Goal: Navigation & Orientation: Find specific page/section

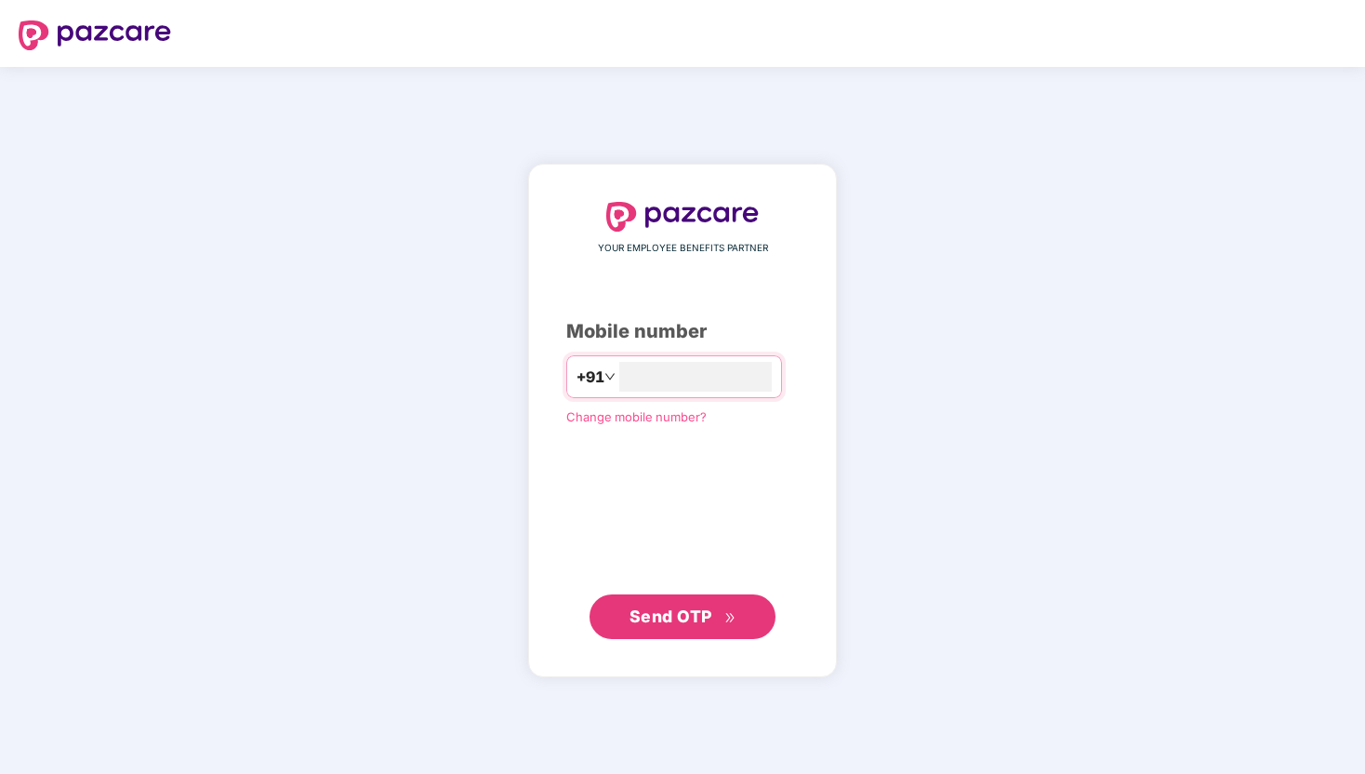
type input "**********"
click at [700, 616] on span "Send OTP" at bounding box center [670, 616] width 83 height 20
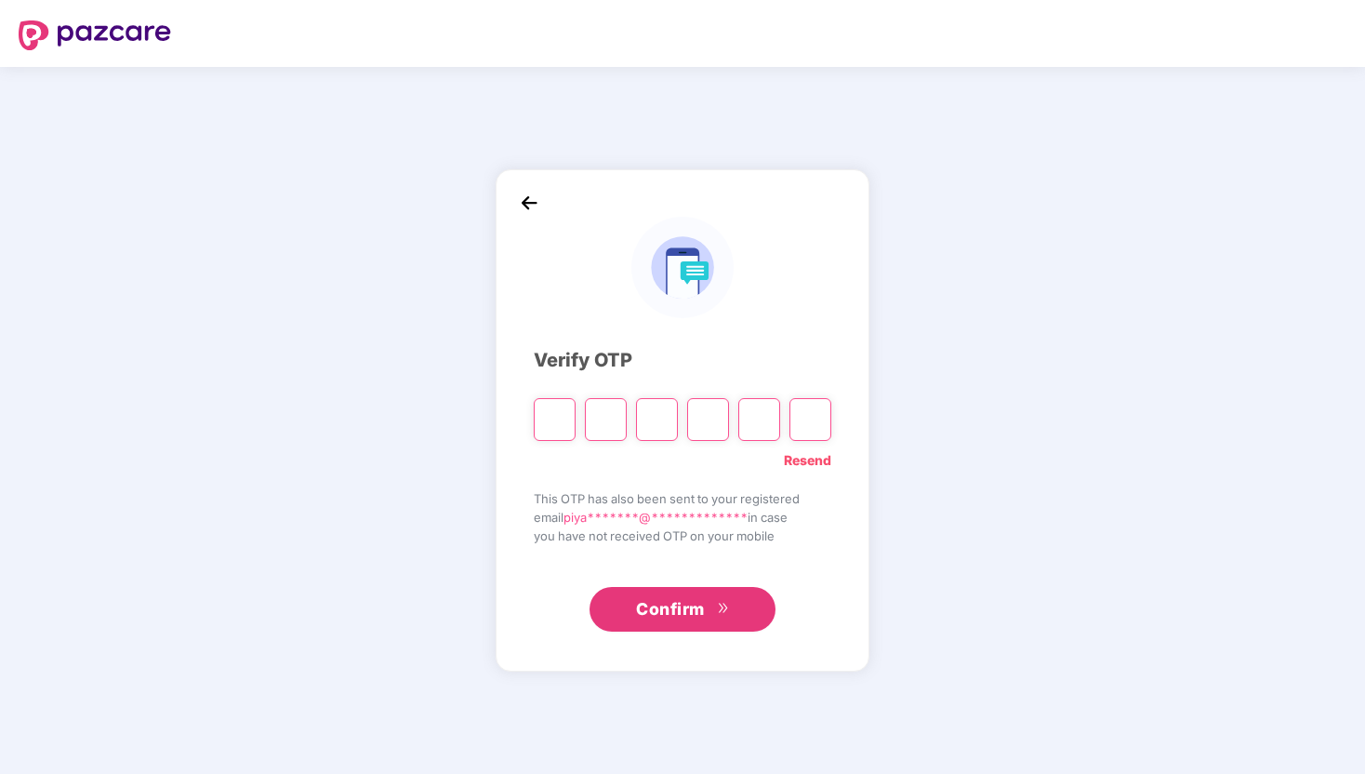
click at [809, 463] on link "Resend" at bounding box center [807, 460] width 47 height 20
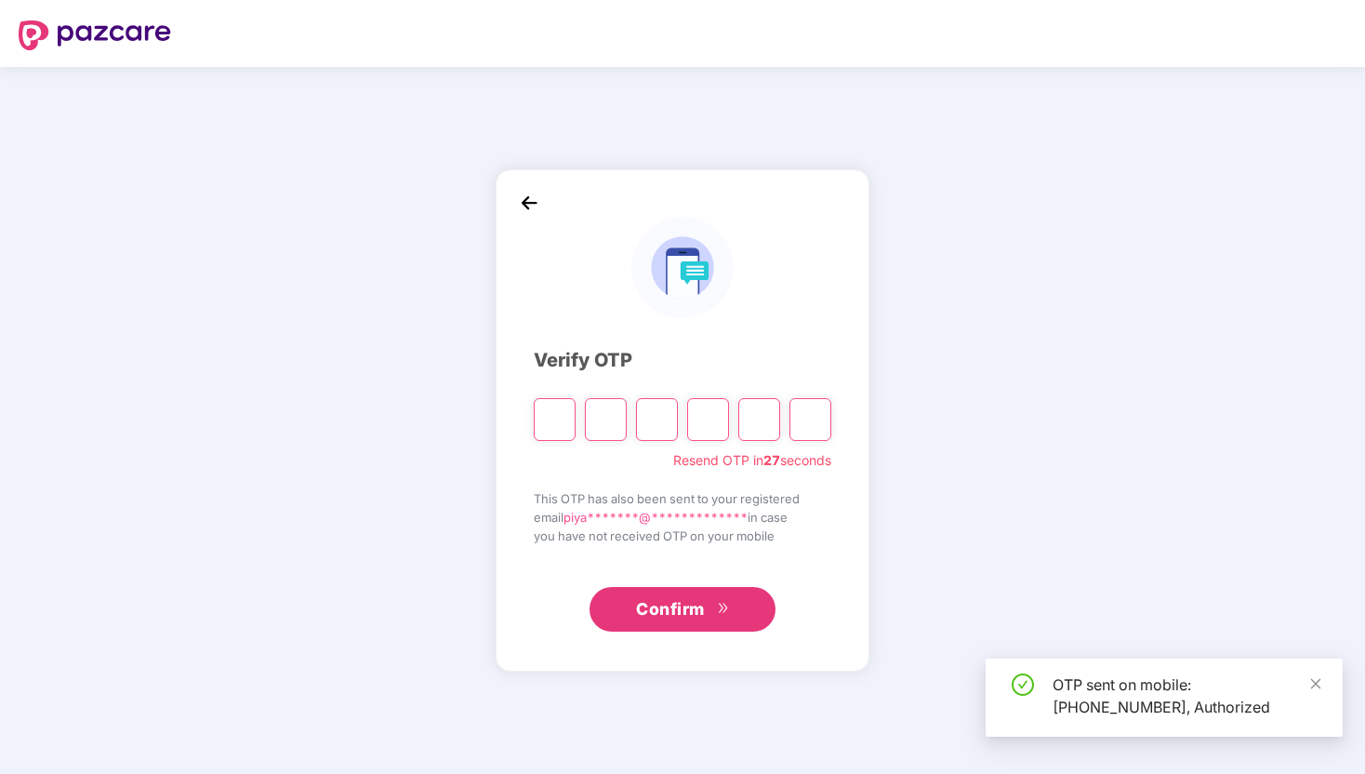
click at [536, 424] on input "Please enter verification code. Digit 1" at bounding box center [555, 419] width 42 height 43
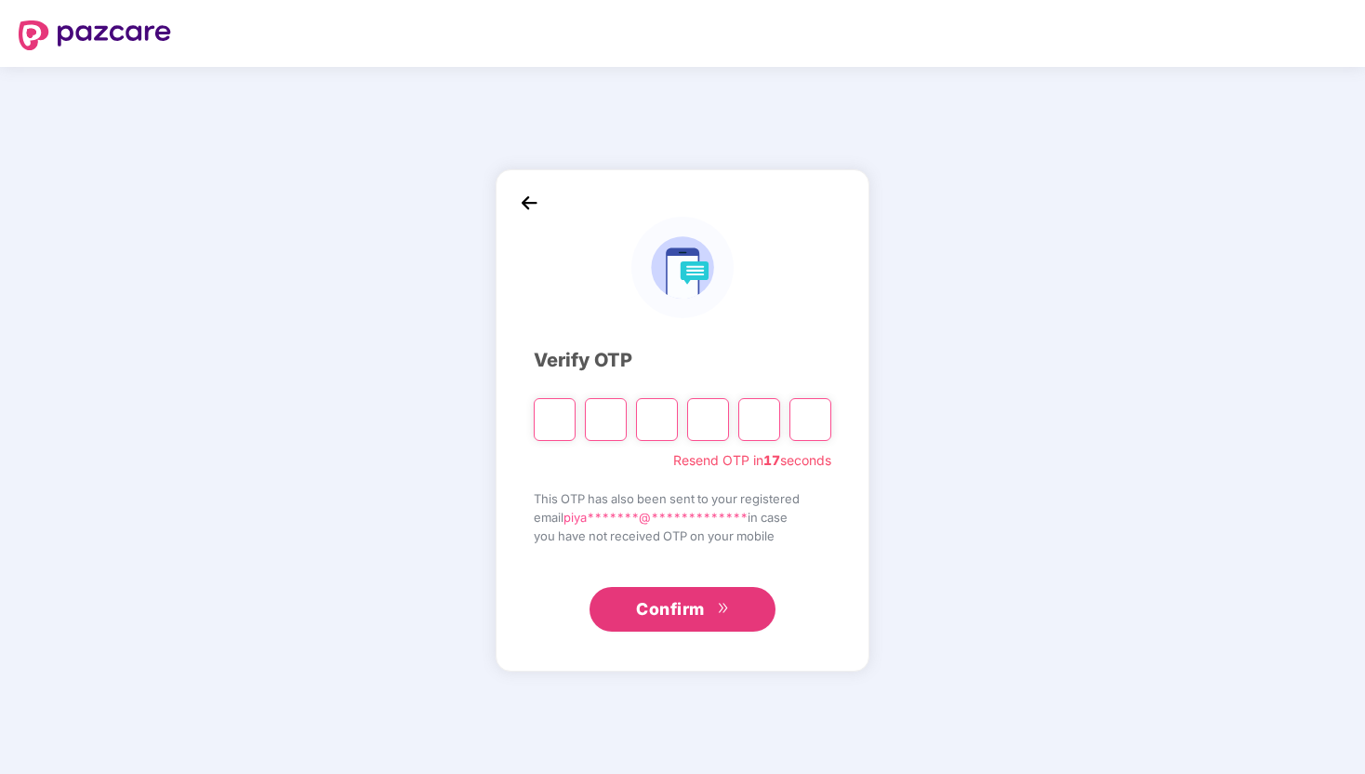
type input "*"
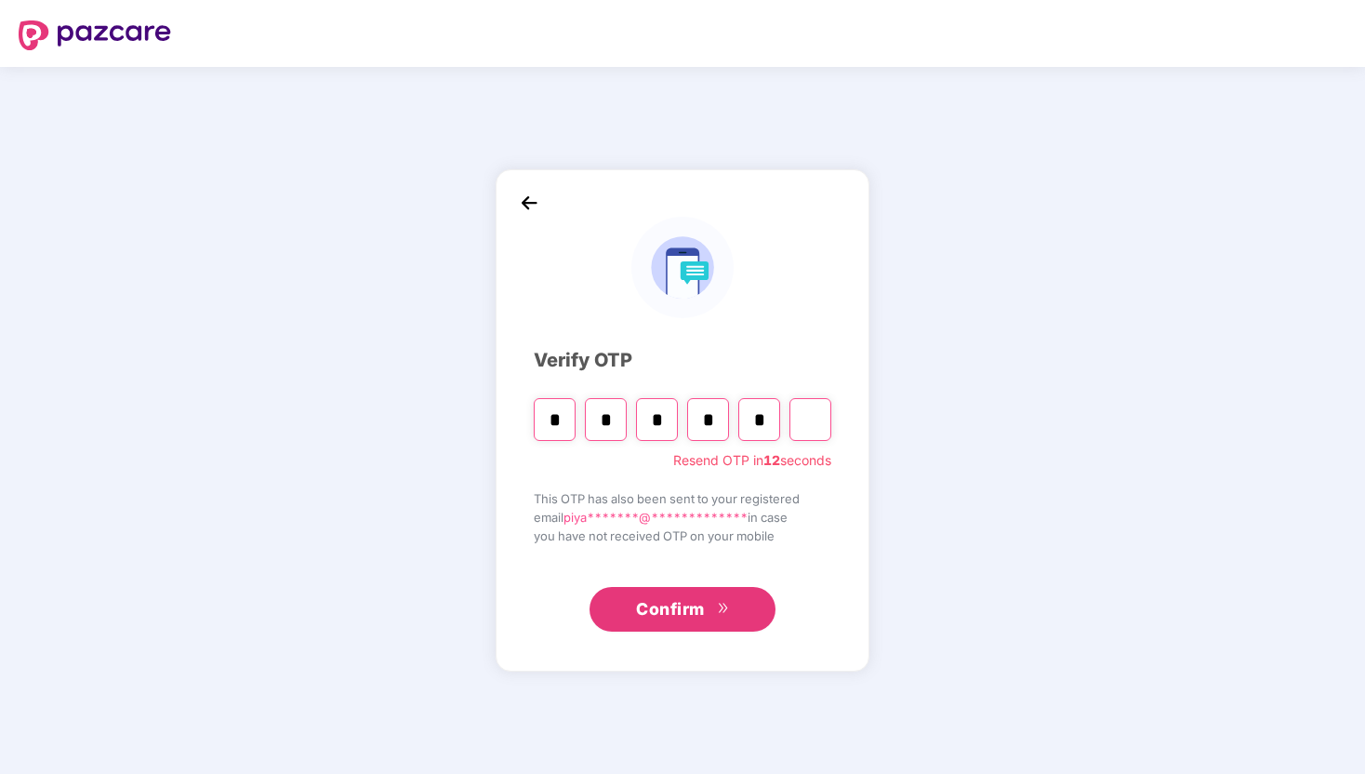
type input "*"
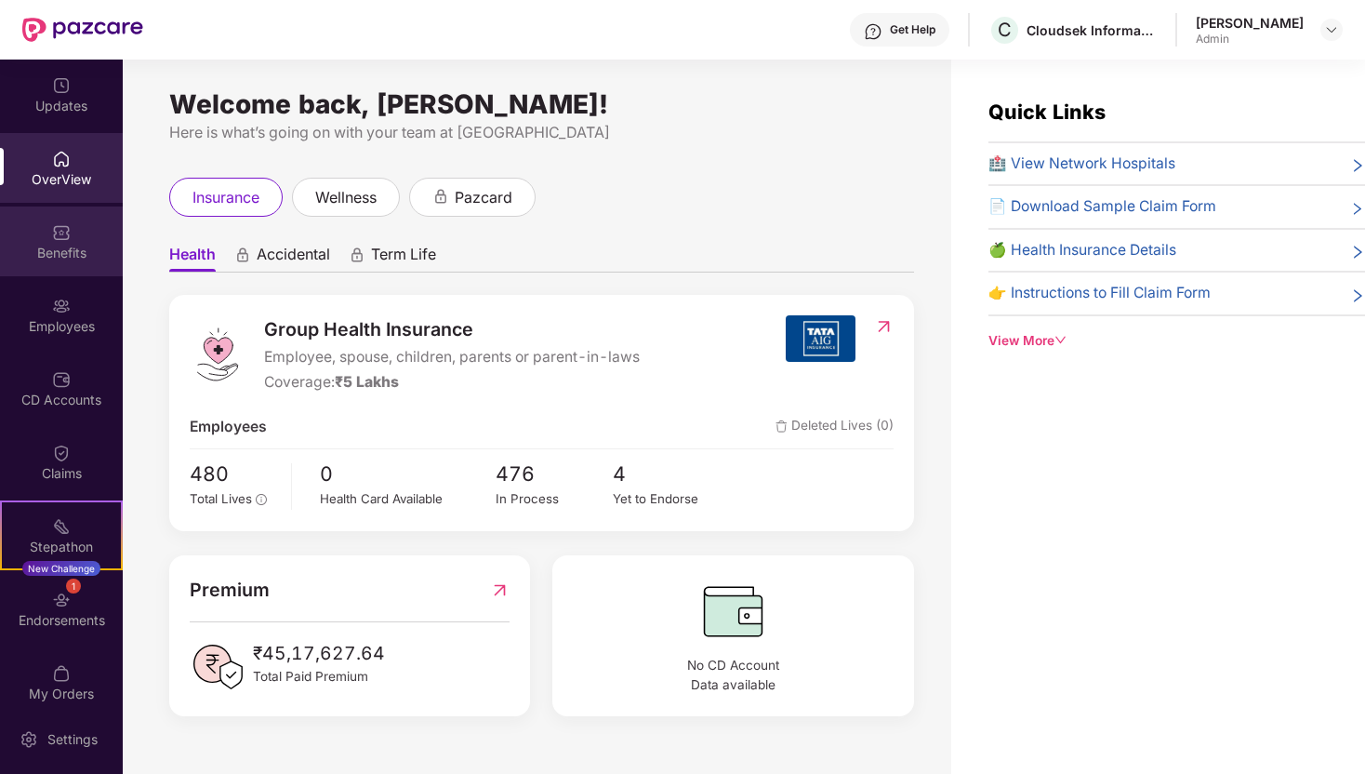
click at [85, 256] on div "Benefits" at bounding box center [61, 253] width 123 height 19
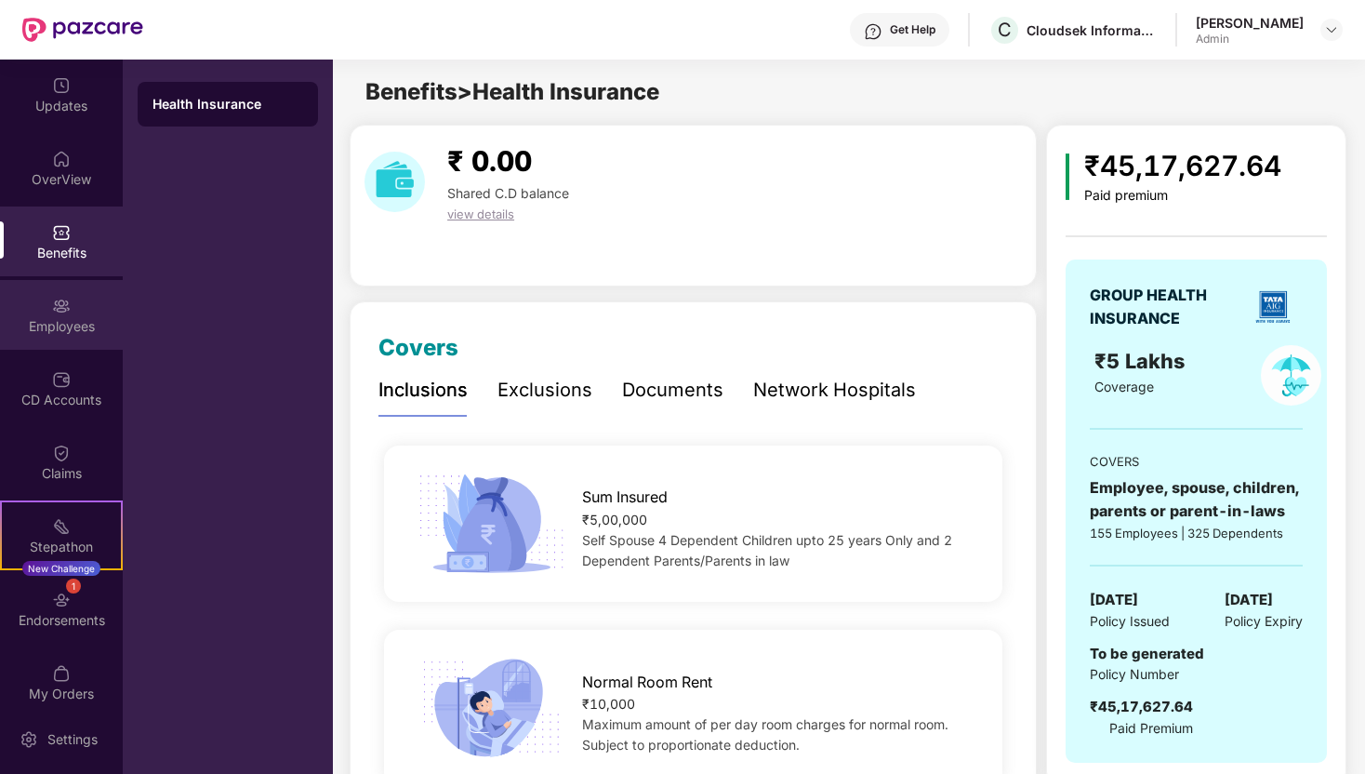
click at [58, 335] on div "Employees" at bounding box center [61, 326] width 123 height 19
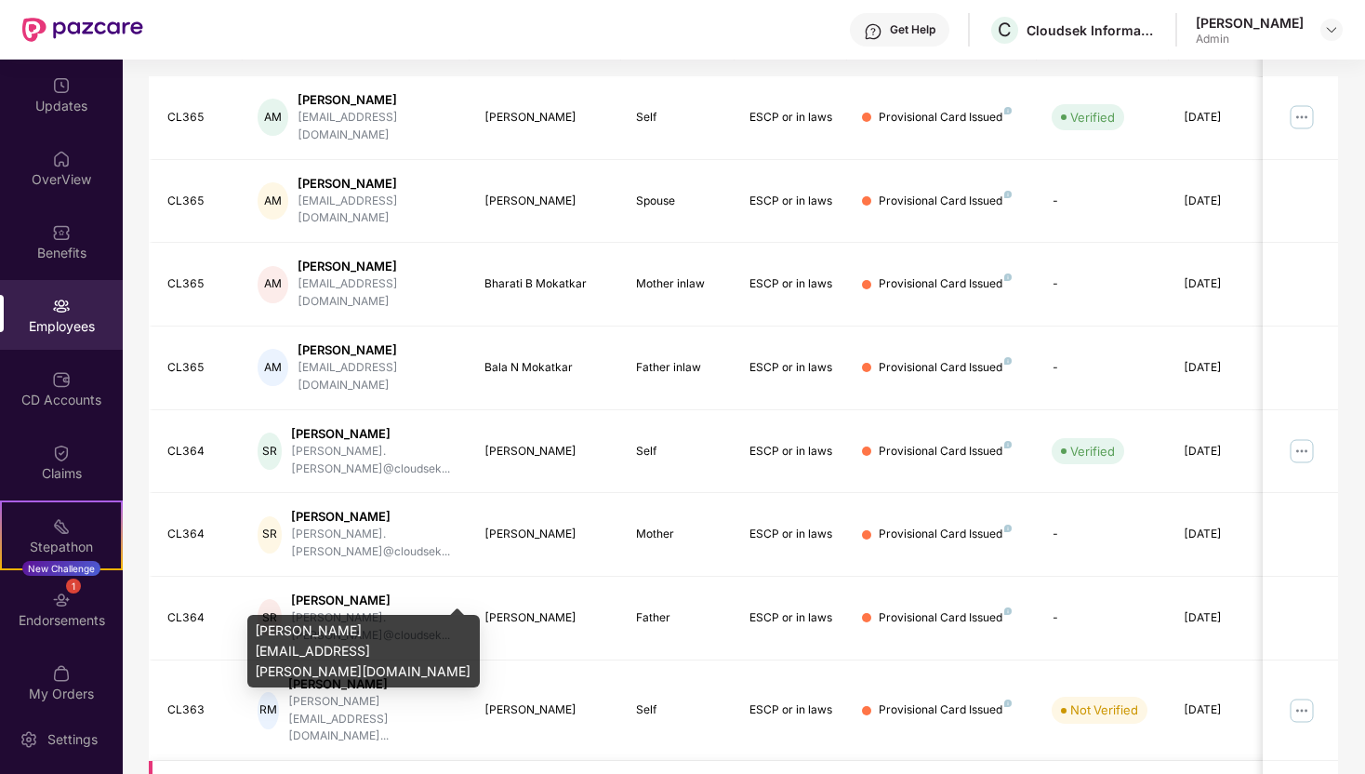
scroll to position [369, 0]
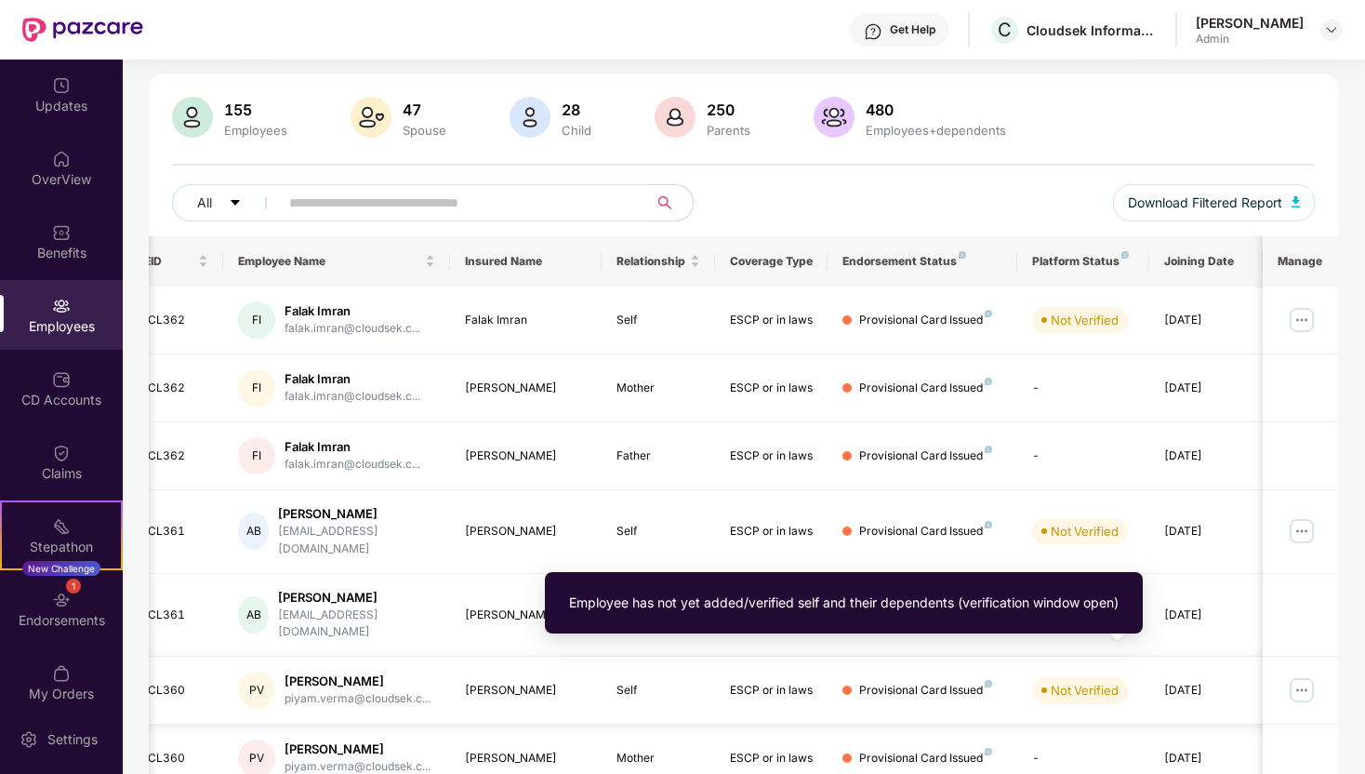
scroll to position [0, 0]
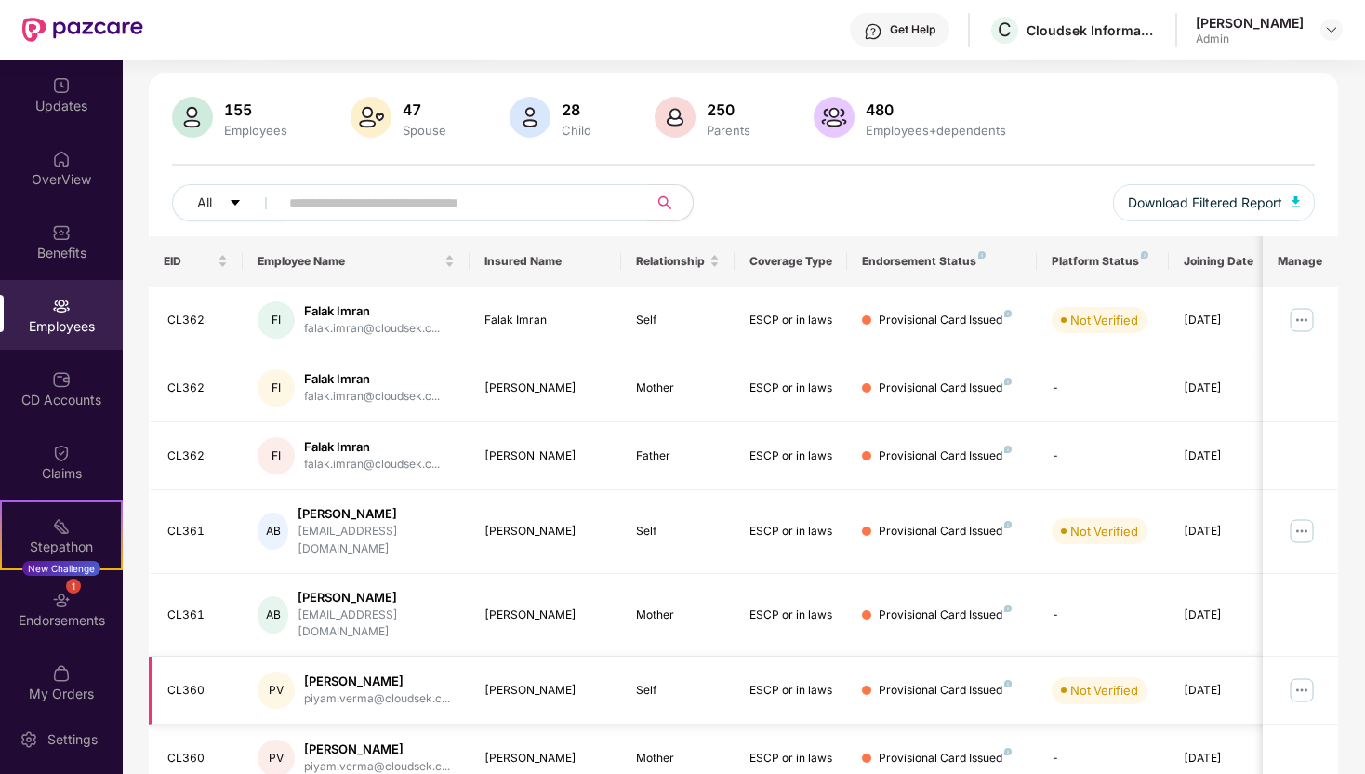
click at [1308, 675] on img at bounding box center [1302, 690] width 30 height 30
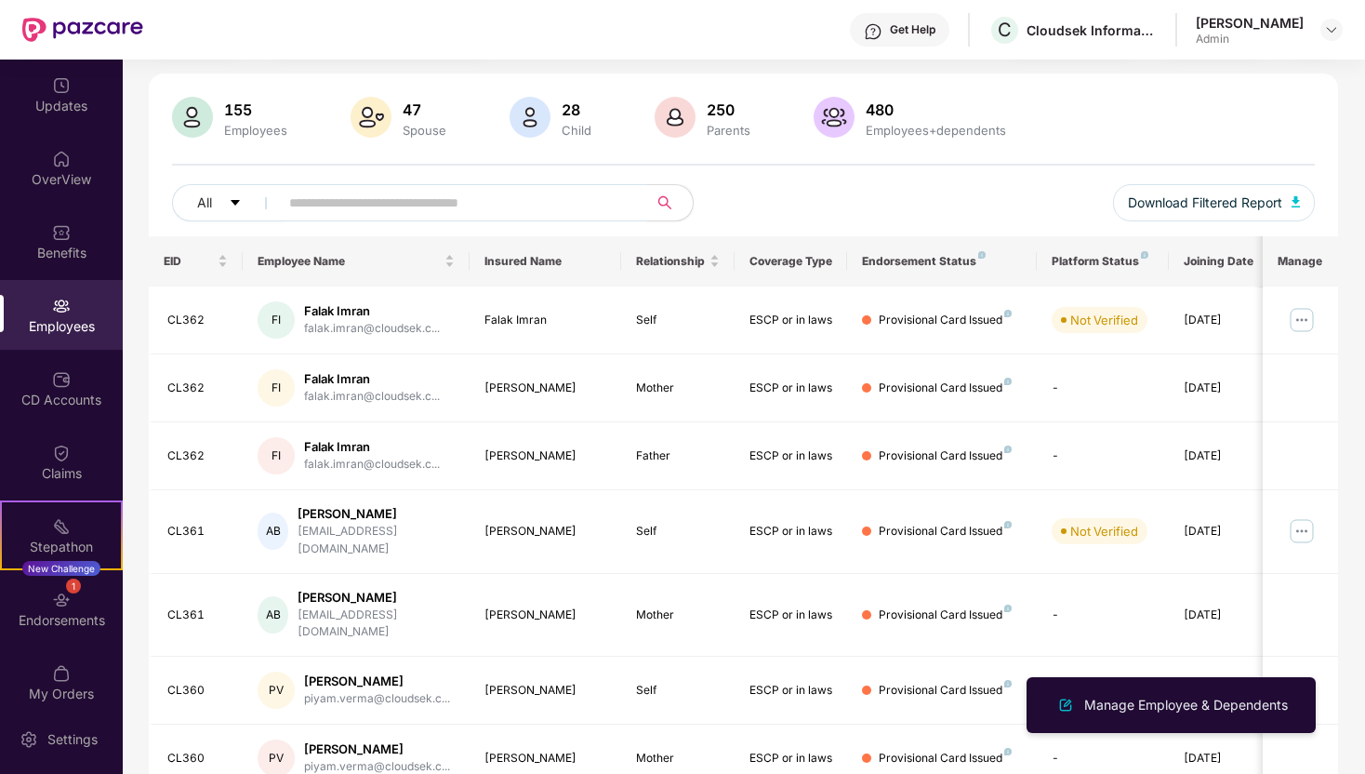
click at [1338, 623] on div "Filters Group Health Insurance Employee Reports 155 Employees 47 Spouse 28 Chil…" at bounding box center [743, 563] width 1241 height 1098
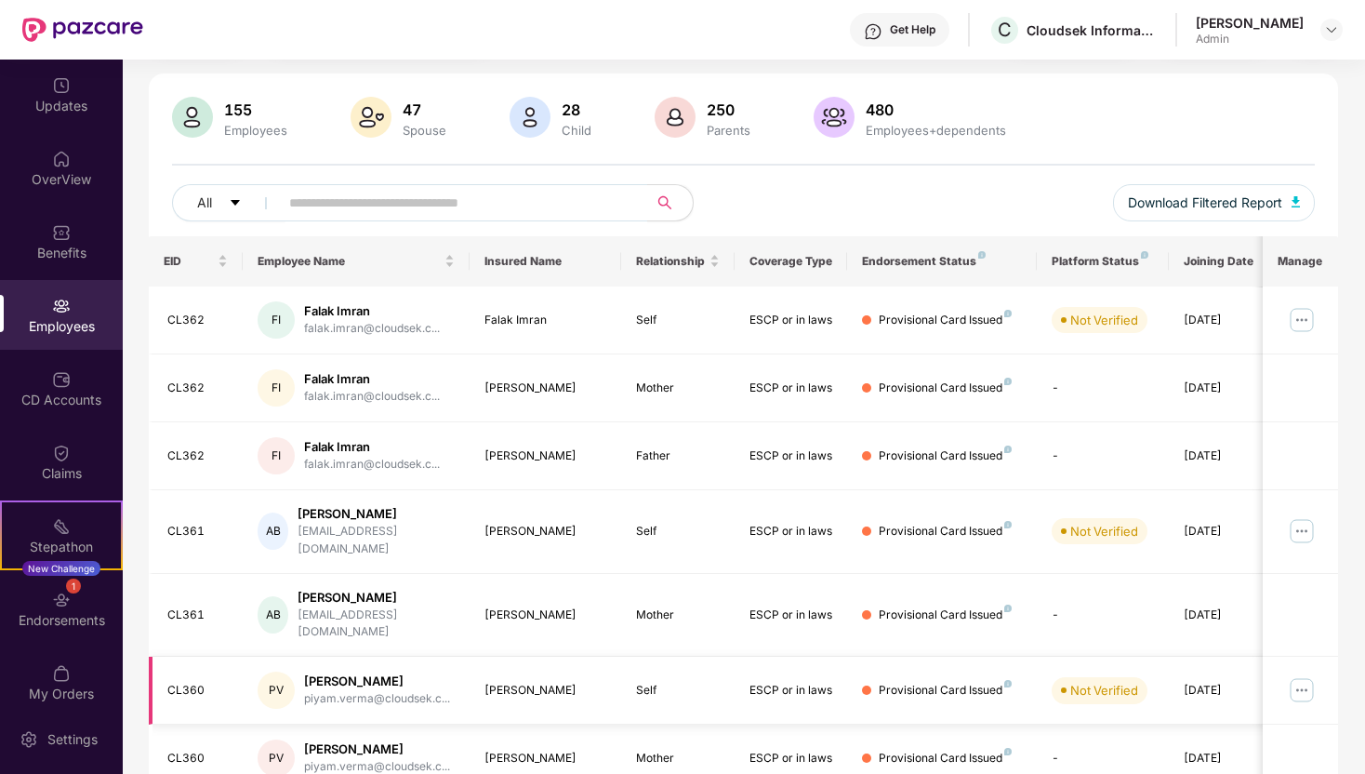
scroll to position [369, 0]
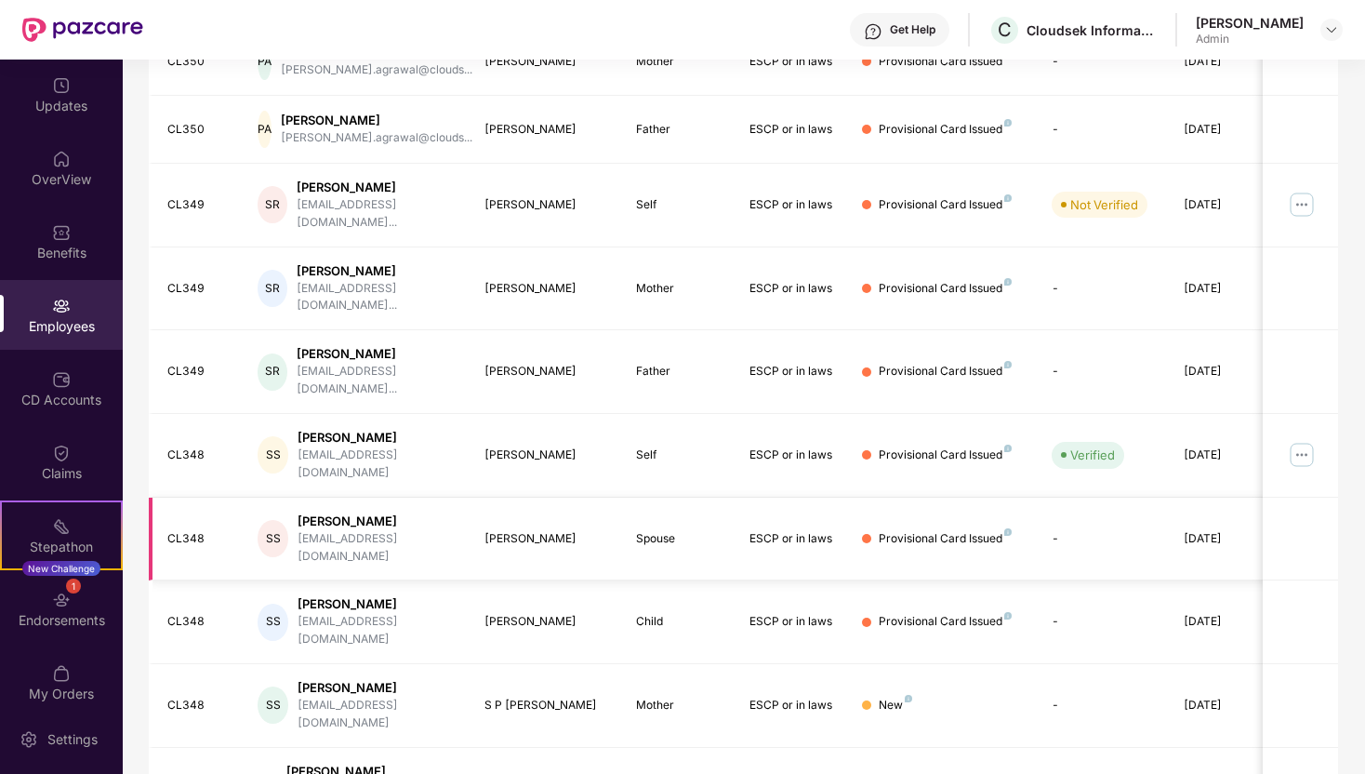
scroll to position [0, 0]
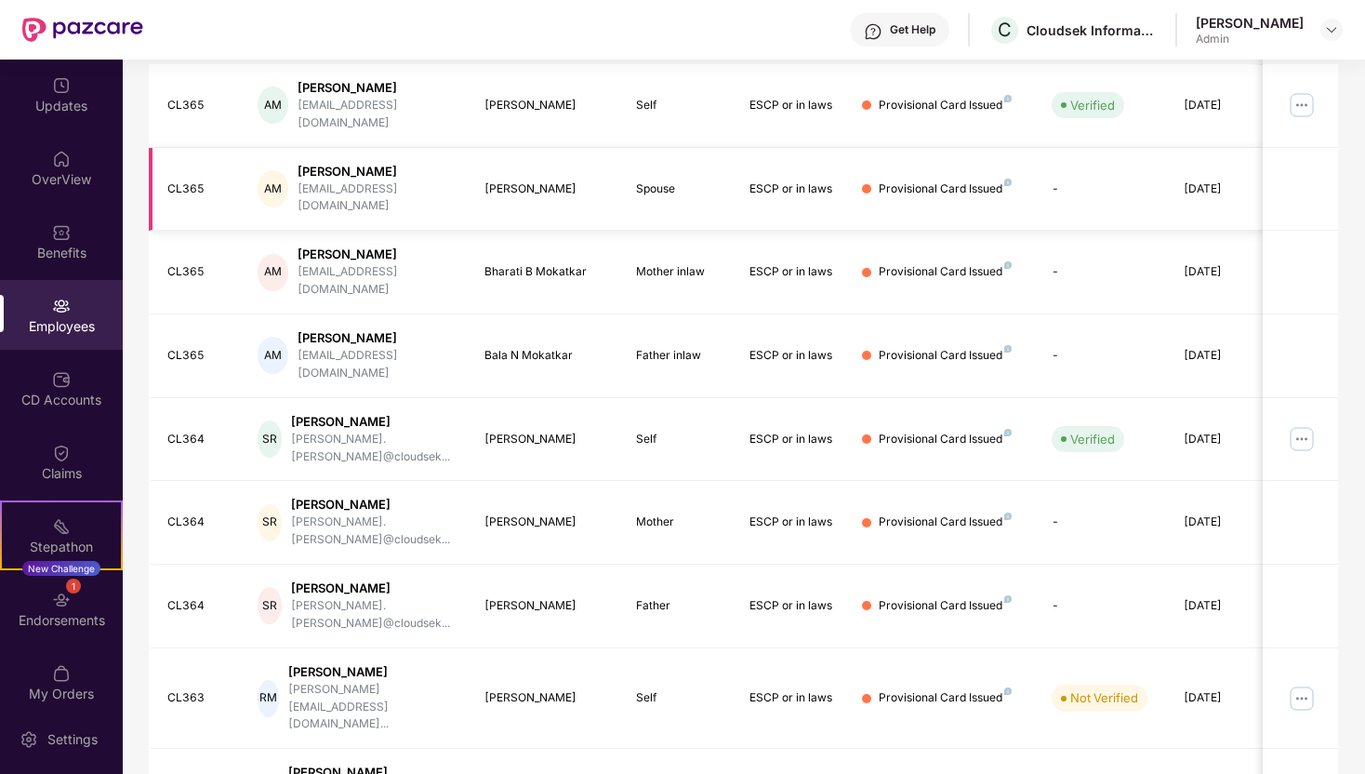
scroll to position [369, 0]
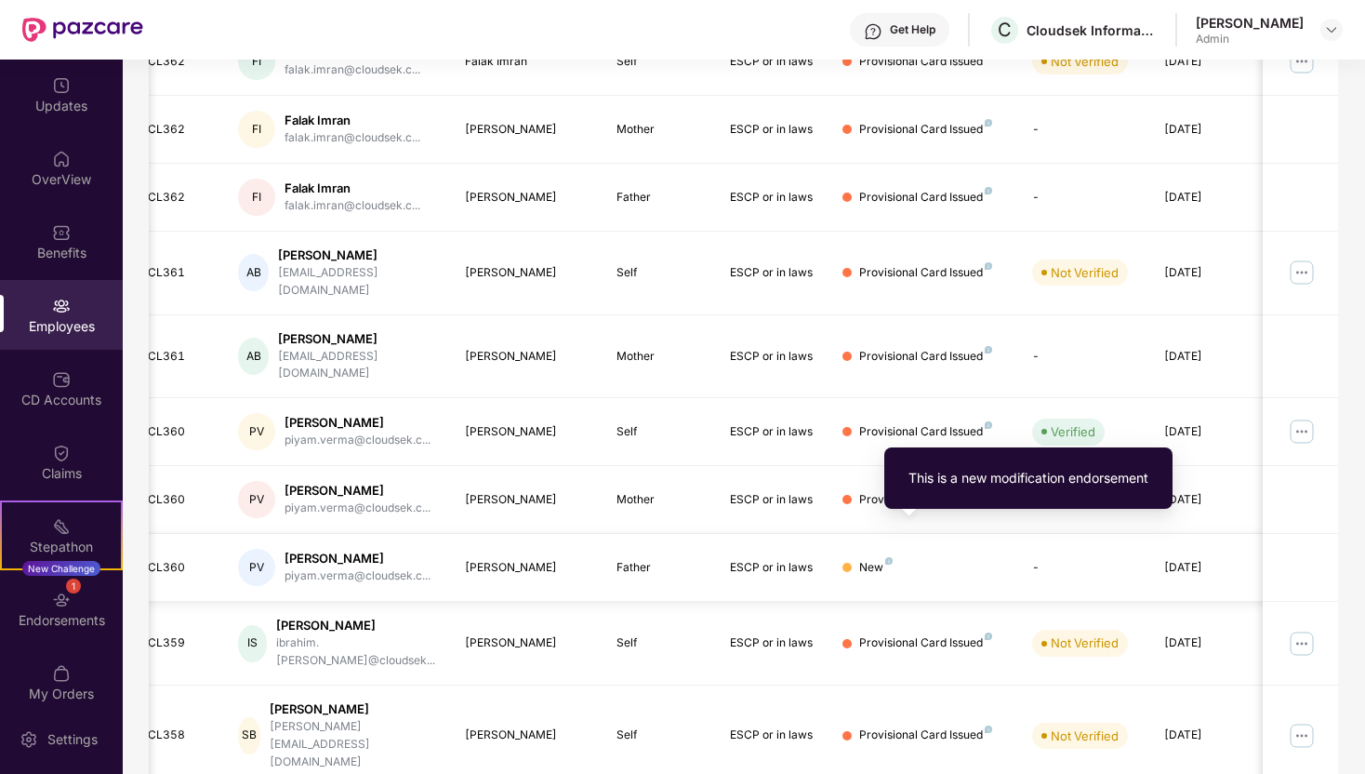
click at [888, 557] on img at bounding box center [888, 560] width 7 height 7
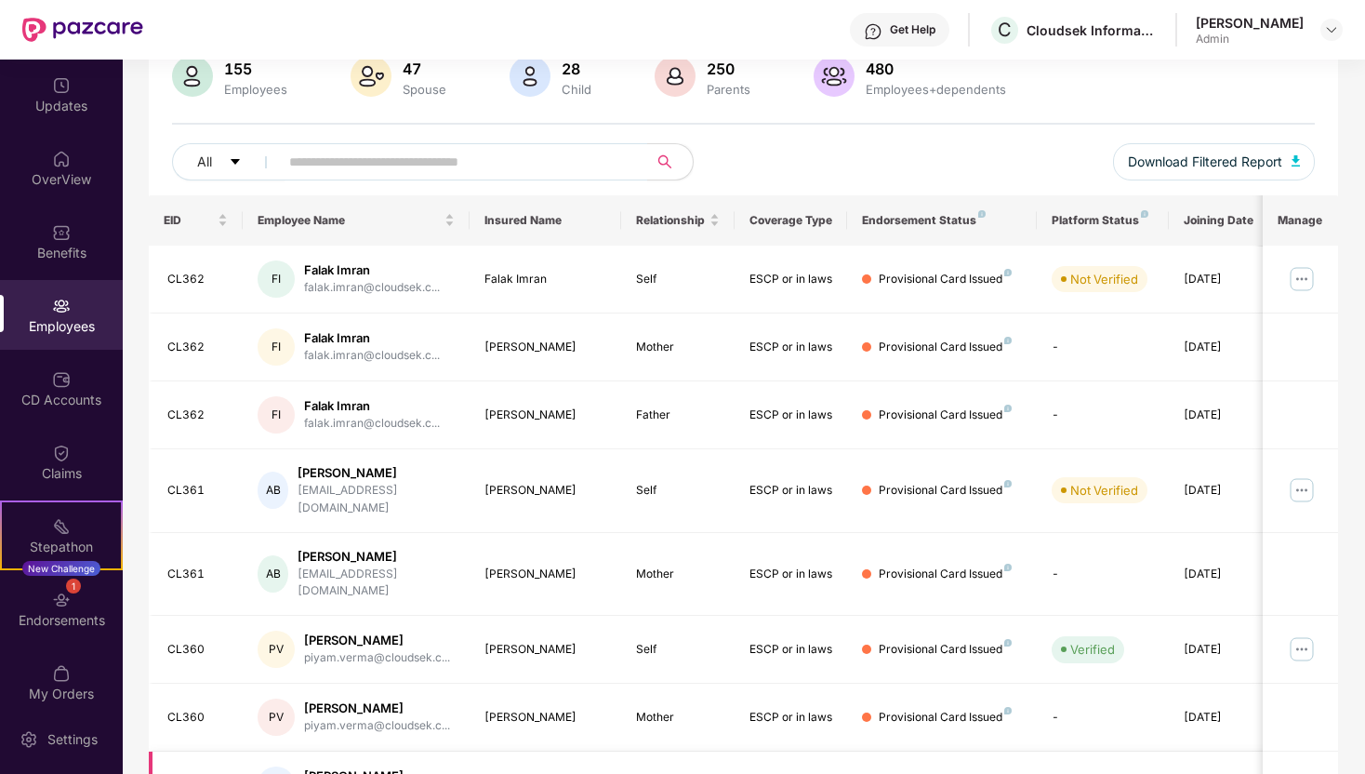
scroll to position [0, 0]
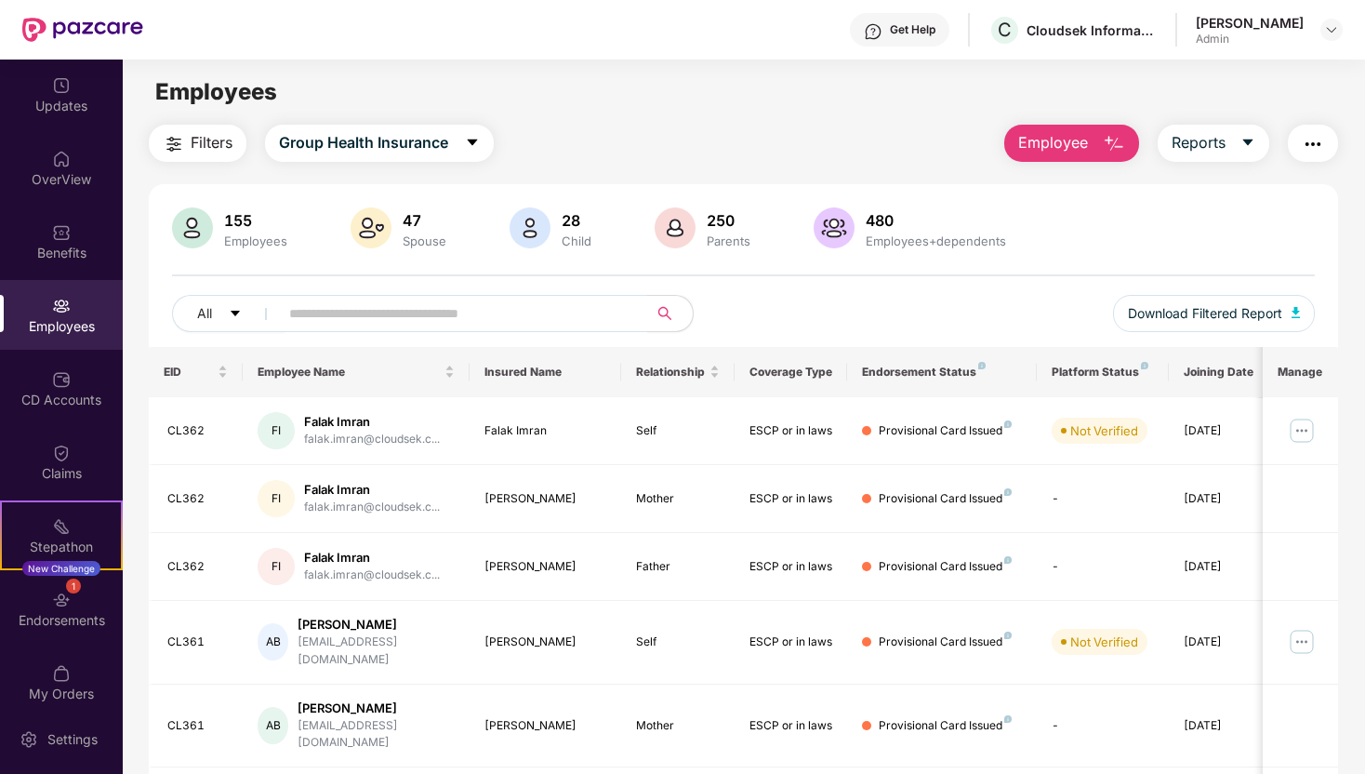
click at [786, 46] on div "Get Help C Cloudsek Information Security Private Limited Piyam Verma Admin" at bounding box center [742, 30] width 1199 height 60
